Goal: Transaction & Acquisition: Purchase product/service

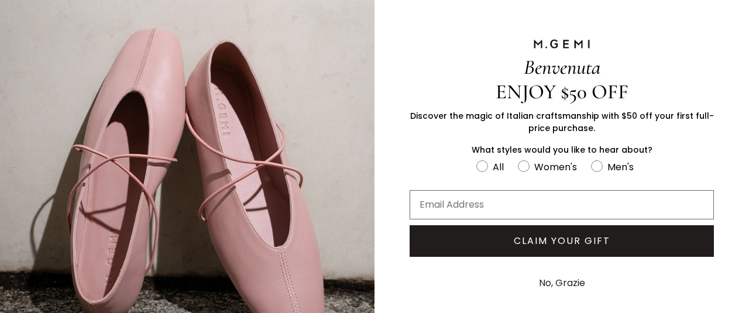
scroll to position [66, 0]
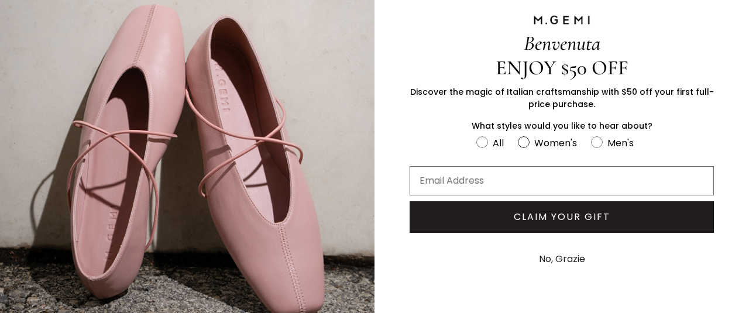
click at [529, 142] on circle "FULLSCREEN Form" at bounding box center [523, 142] width 11 height 11
click at [476, 135] on input "Women's" at bounding box center [476, 135] width 1 height 1
radio input "true"
click at [575, 259] on button "No, Grazie" at bounding box center [562, 259] width 58 height 29
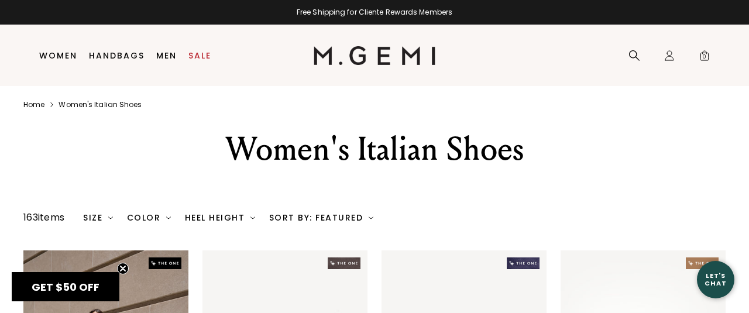
scroll to position [0, 0]
click at [255, 220] on img at bounding box center [252, 217] width 5 height 5
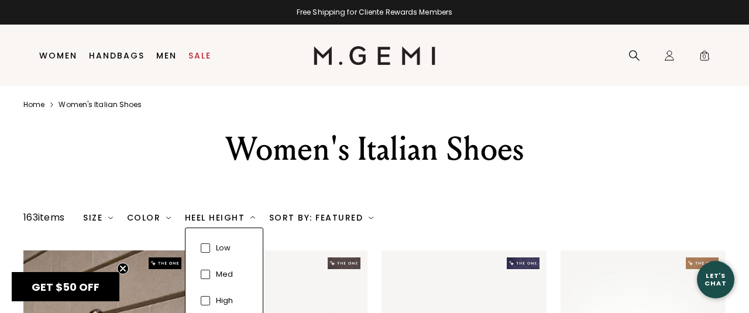
click at [224, 259] on div "low" at bounding box center [221, 248] width 23 height 20
checkbox input "true"
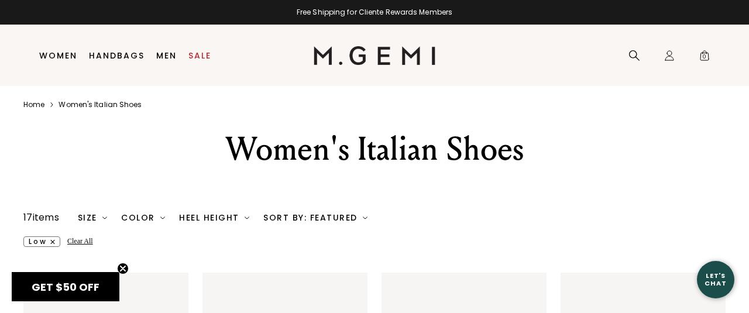
click at [247, 220] on img at bounding box center [247, 217] width 5 height 5
click at [344, 222] on div "Sort By: Featured" at bounding box center [315, 217] width 104 height 9
click at [478, 247] on div "low Clear All" at bounding box center [374, 241] width 702 height 11
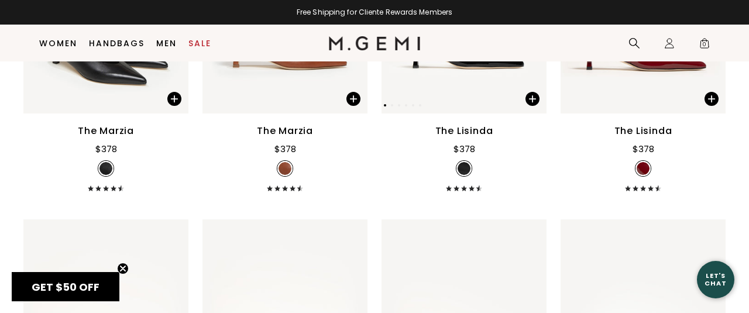
scroll to position [357, 0]
